Goal: Check status: Check status

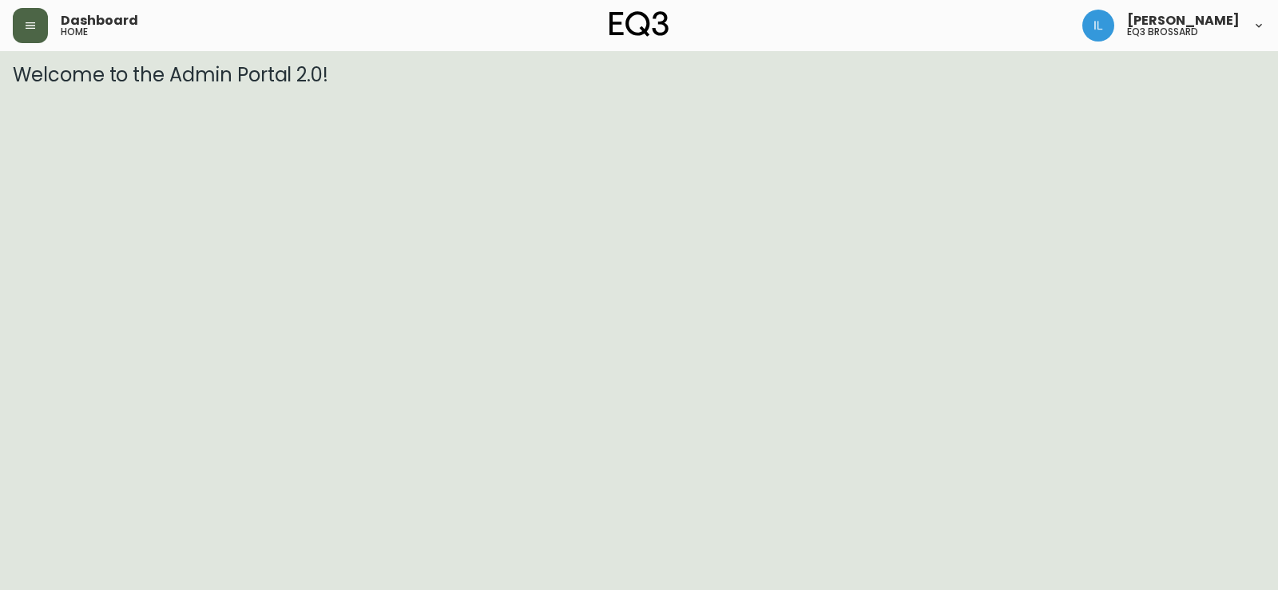
click at [37, 37] on button "button" at bounding box center [30, 25] width 35 height 35
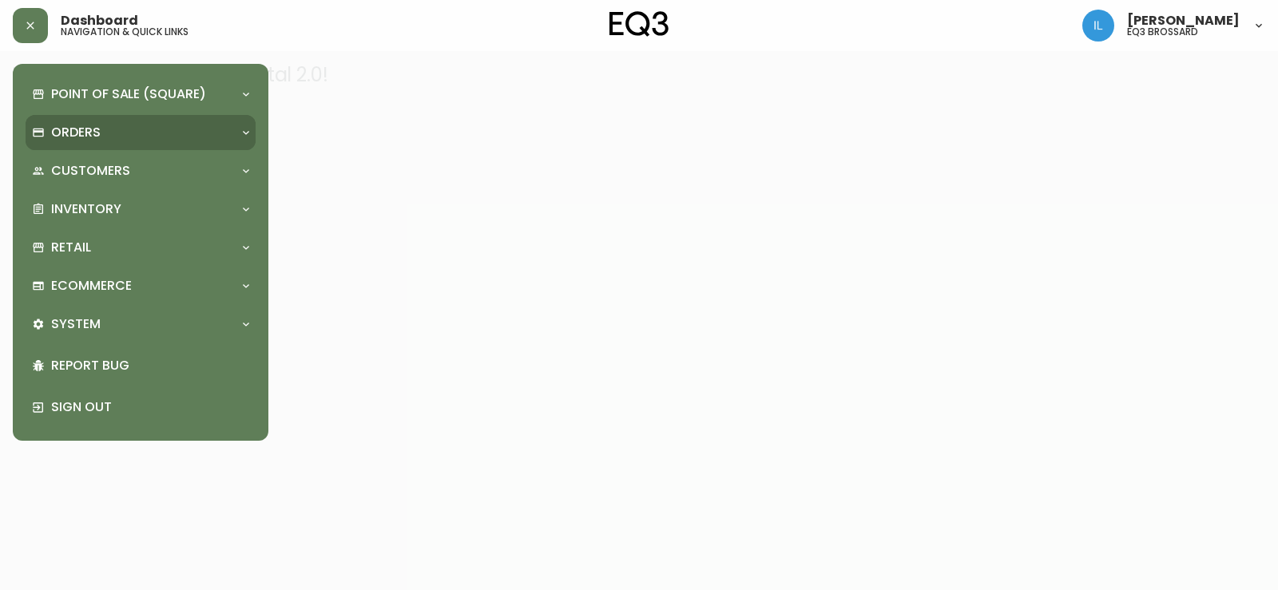
click at [67, 134] on p "Orders" at bounding box center [76, 133] width 50 height 18
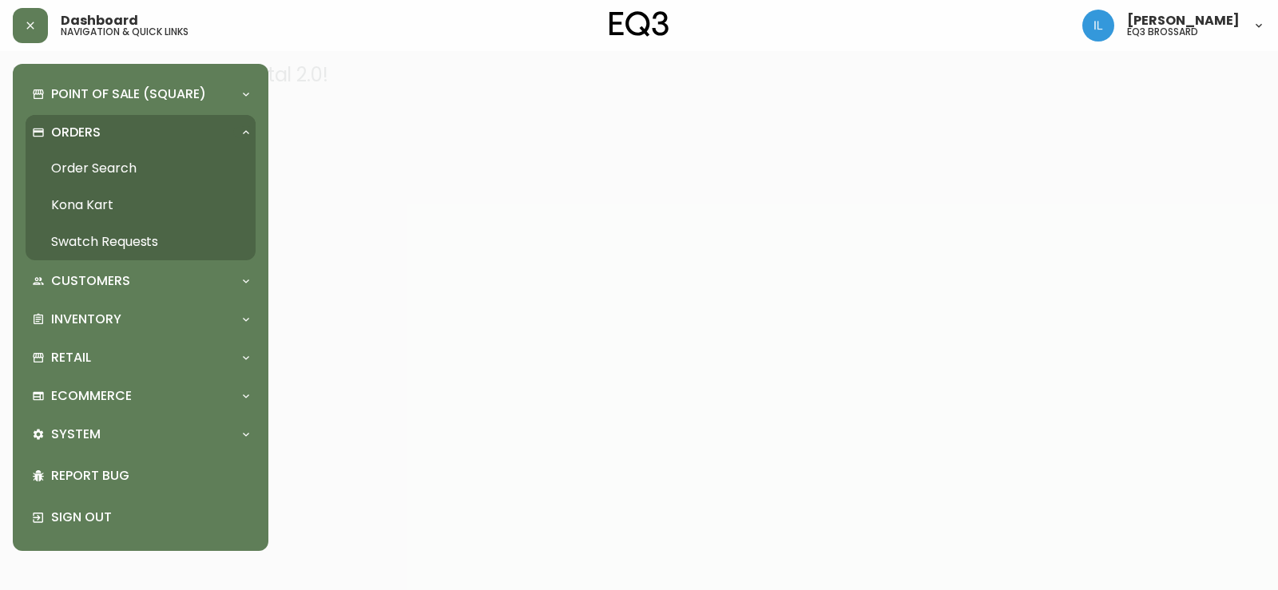
click at [63, 125] on p "Orders" at bounding box center [76, 133] width 50 height 18
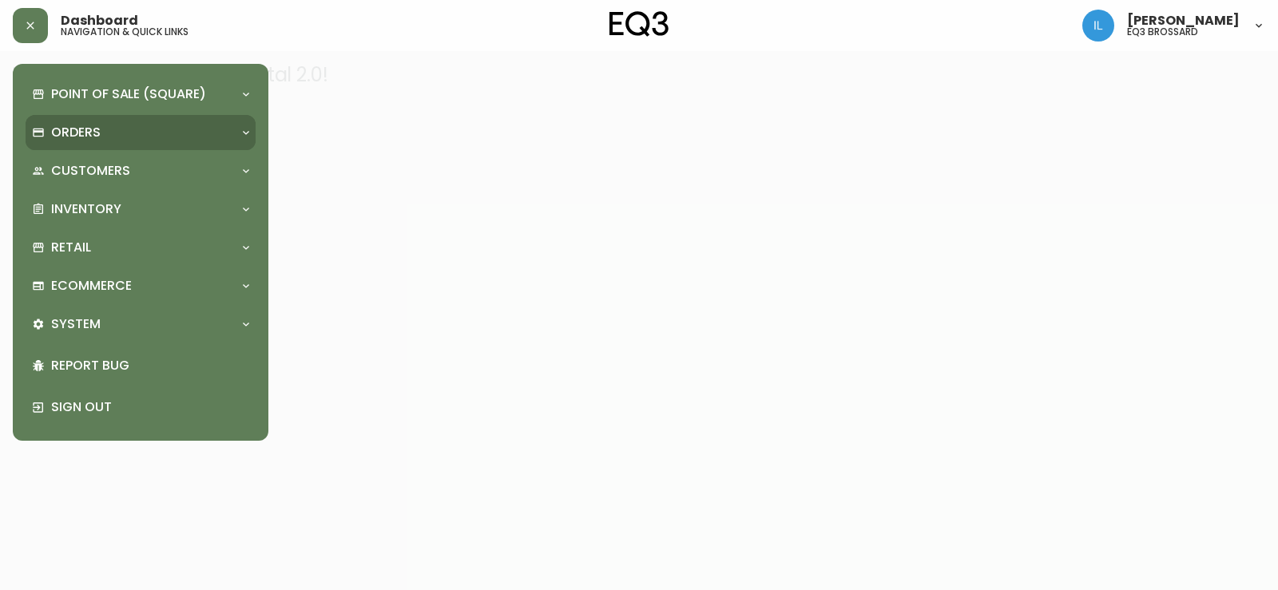
click at [99, 125] on p "Orders" at bounding box center [76, 133] width 50 height 18
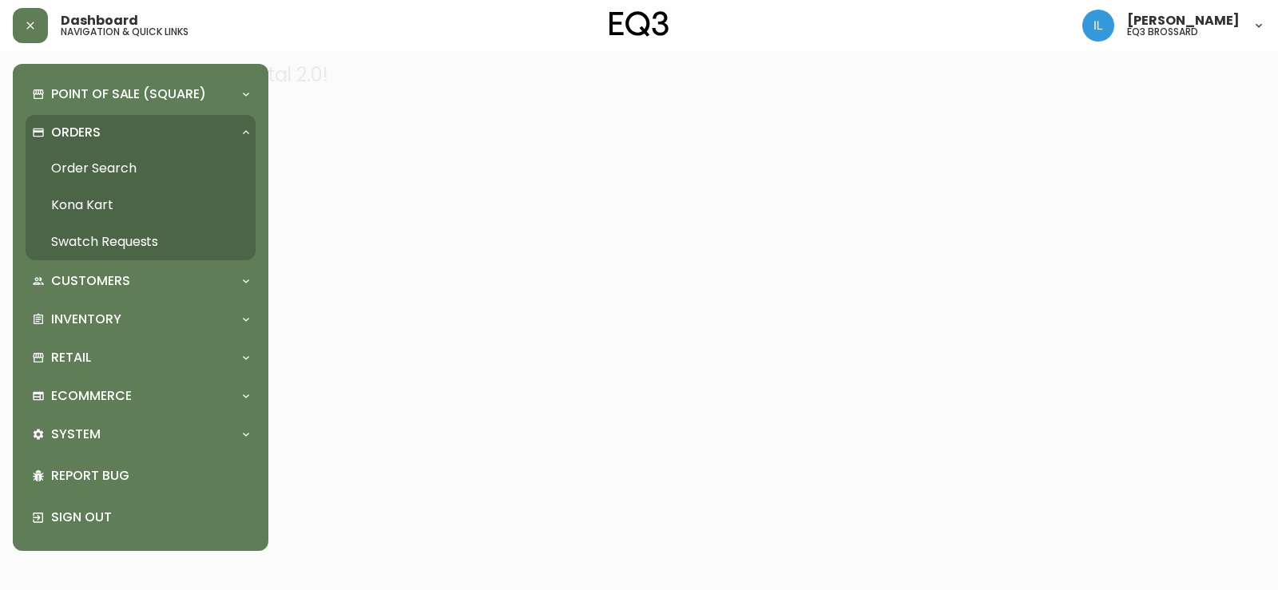
click at [100, 170] on link "Order Search" at bounding box center [141, 168] width 230 height 37
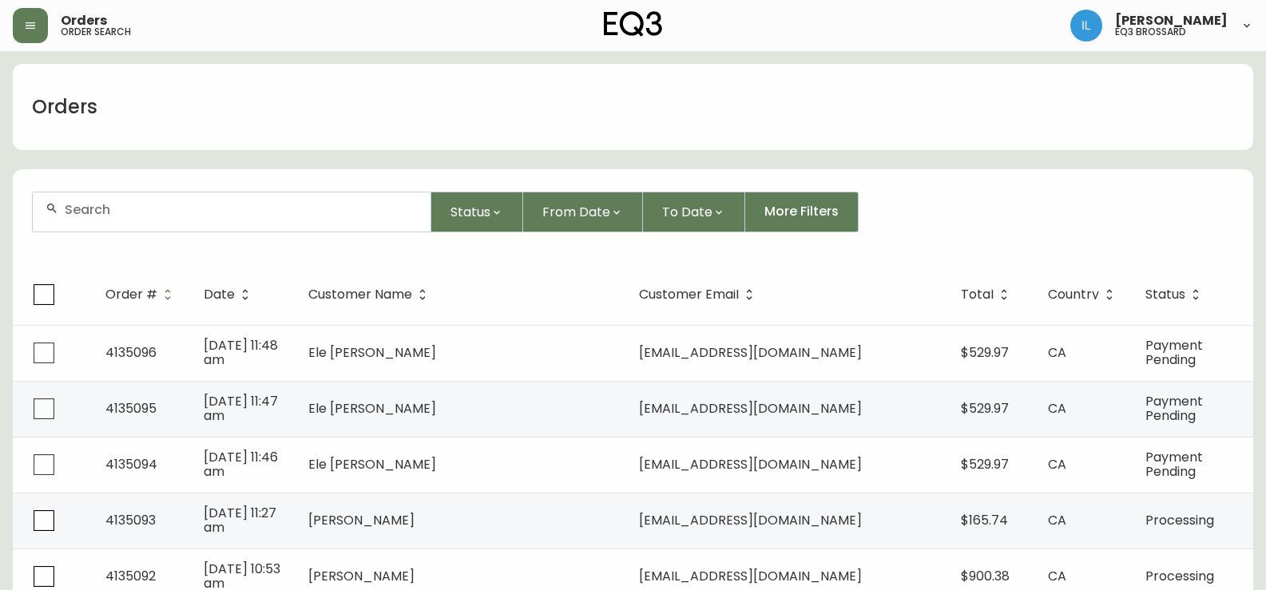
click at [184, 228] on div at bounding box center [232, 211] width 398 height 39
click at [172, 206] on input "text" at bounding box center [241, 209] width 353 height 15
paste input "4134835"
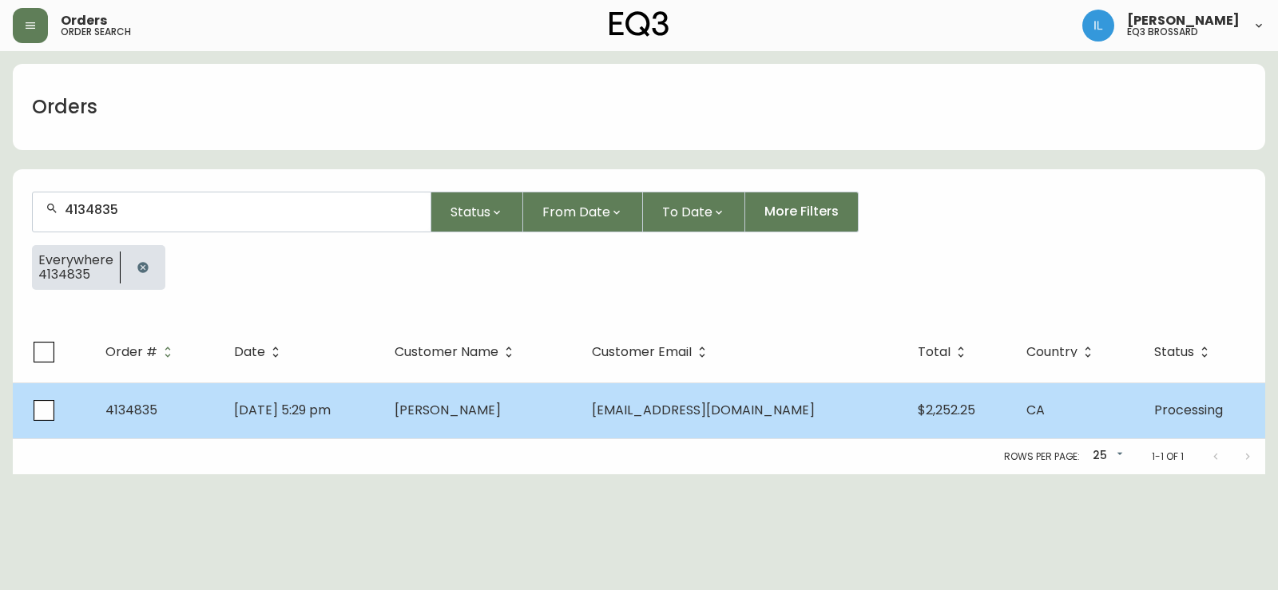
type input "4134835"
click at [1191, 399] on td "Processing" at bounding box center [1203, 410] width 124 height 56
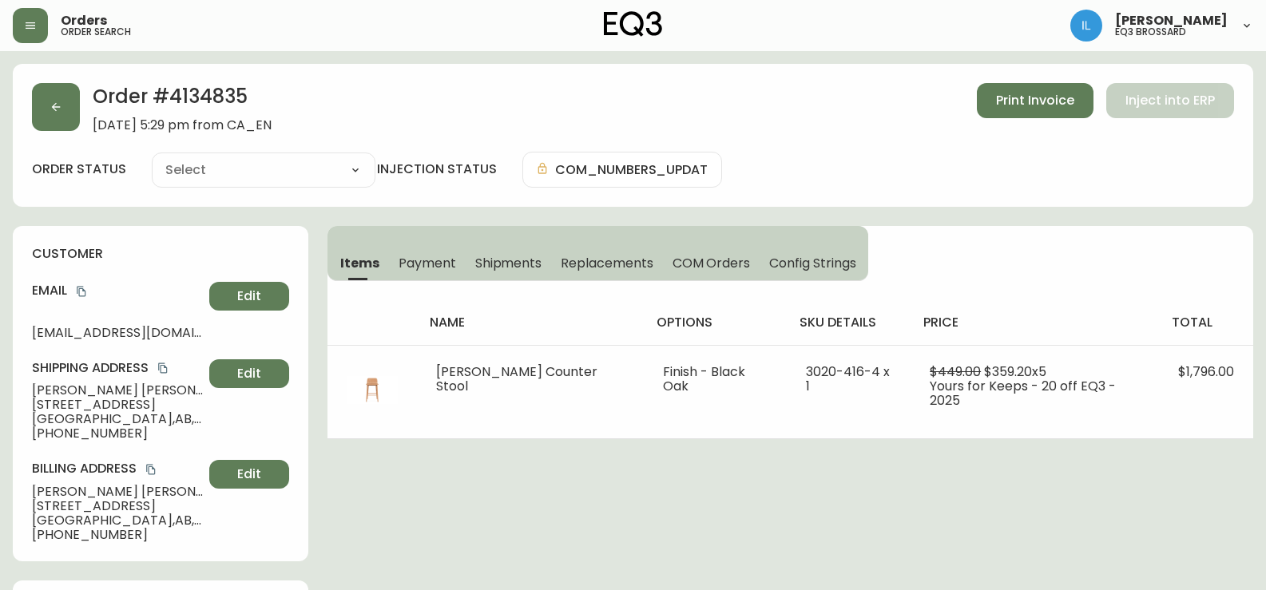
type input "Processing"
select select "PROCESSING"
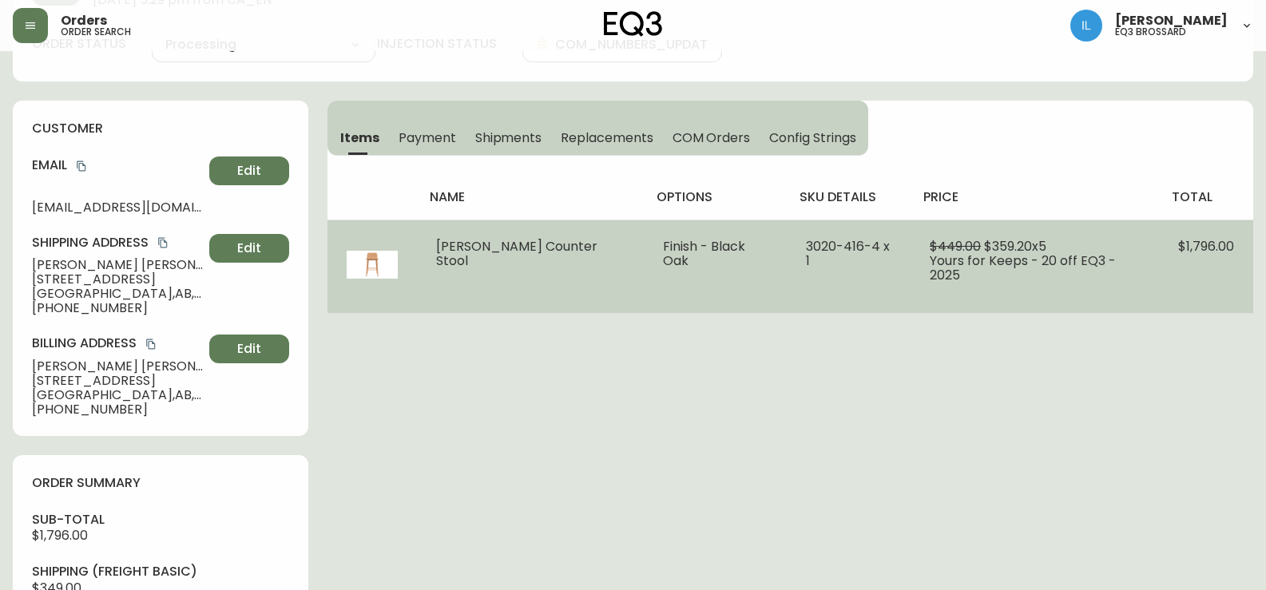
scroll to position [160, 0]
